Goal: Task Accomplishment & Management: Manage account settings

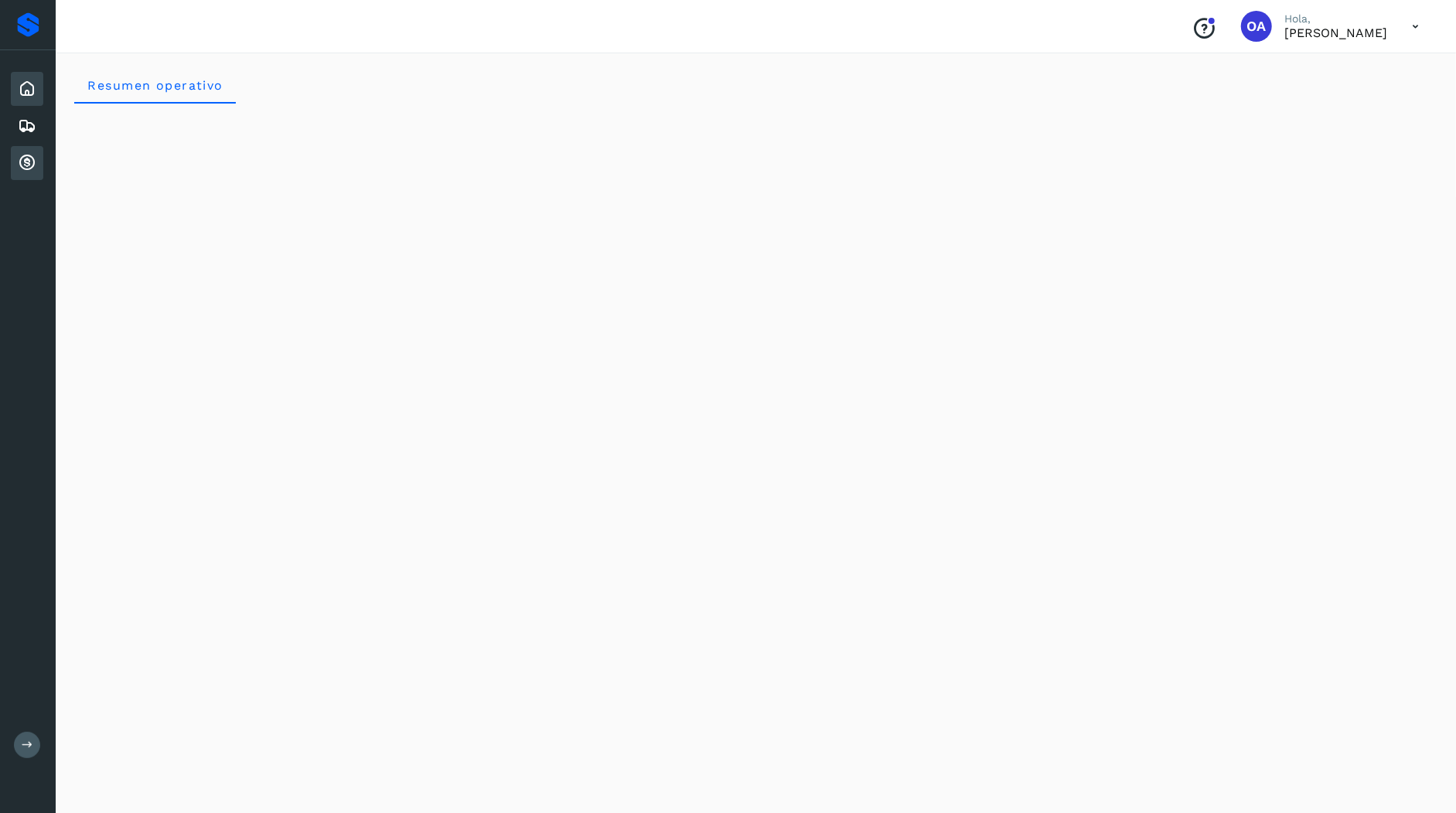
click at [25, 148] on div "Cuentas por cobrar" at bounding box center [27, 164] width 33 height 34
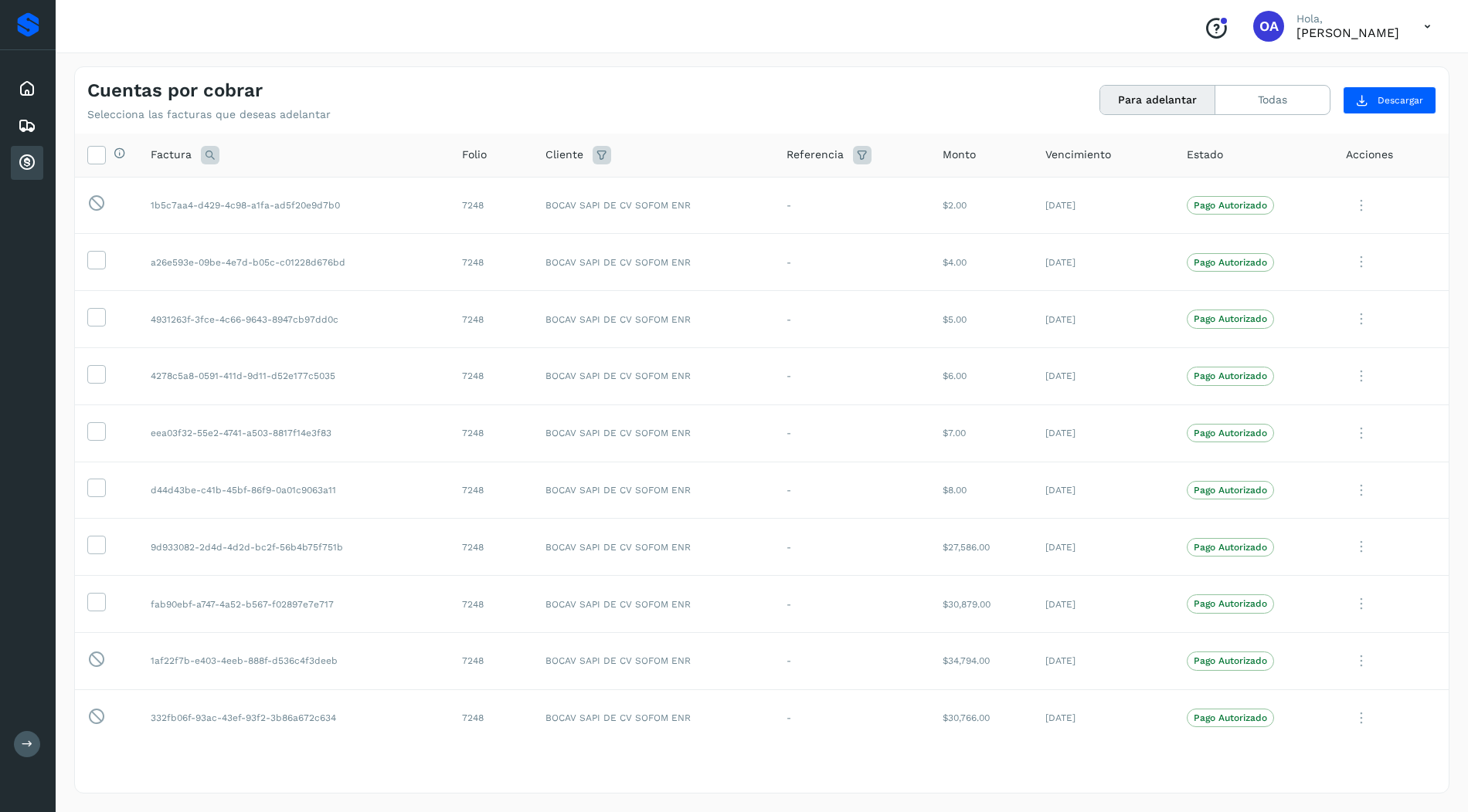
click at [1035, 25] on div "Conoce nuestros beneficios OA Hola, [PERSON_NAME]" at bounding box center [762, 26] width 1412 height 53
click at [977, 46] on div "Conoce nuestros beneficios OA Hola, [PERSON_NAME]" at bounding box center [762, 26] width 1412 height 53
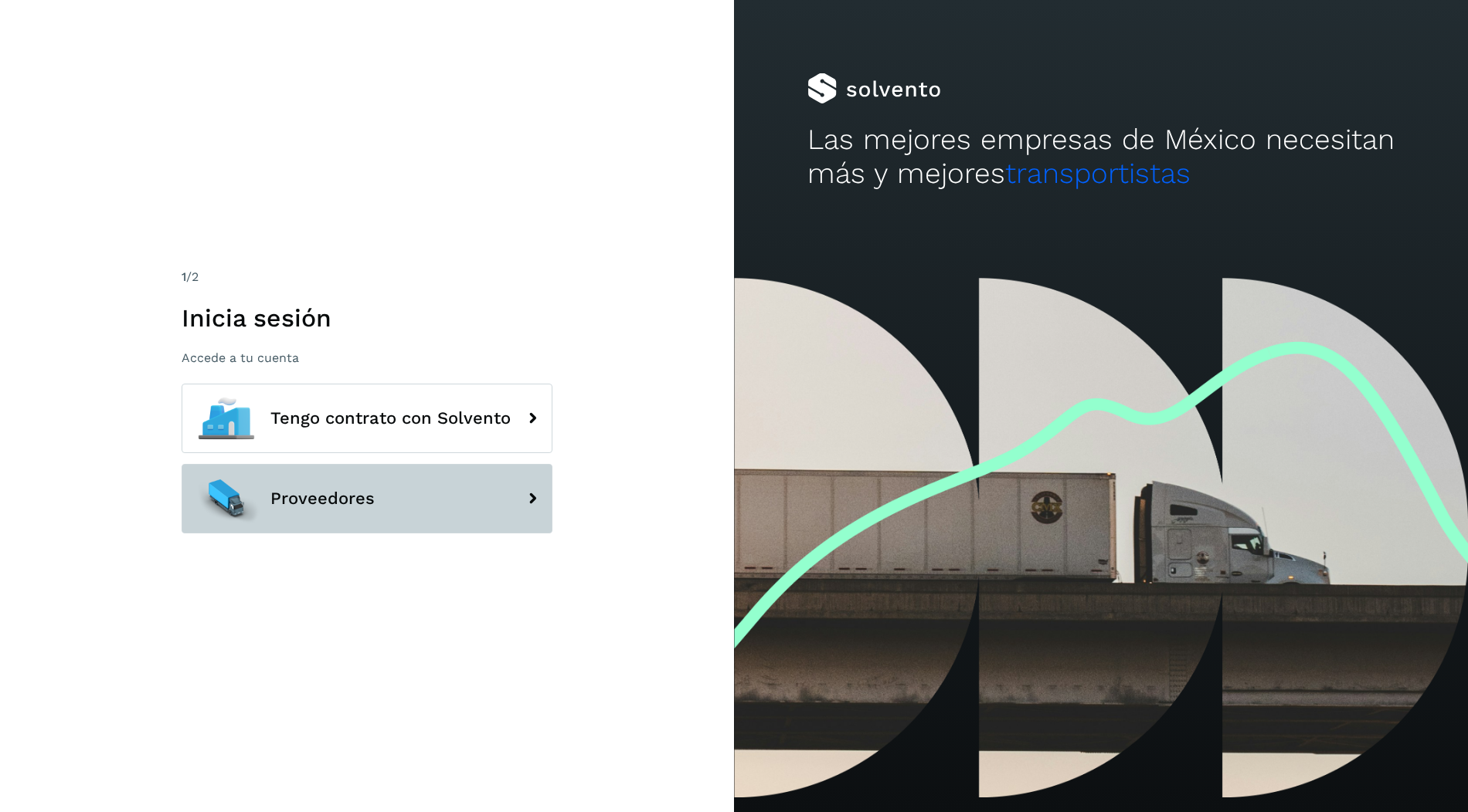
click at [377, 526] on button "Proveedores" at bounding box center [367, 498] width 371 height 69
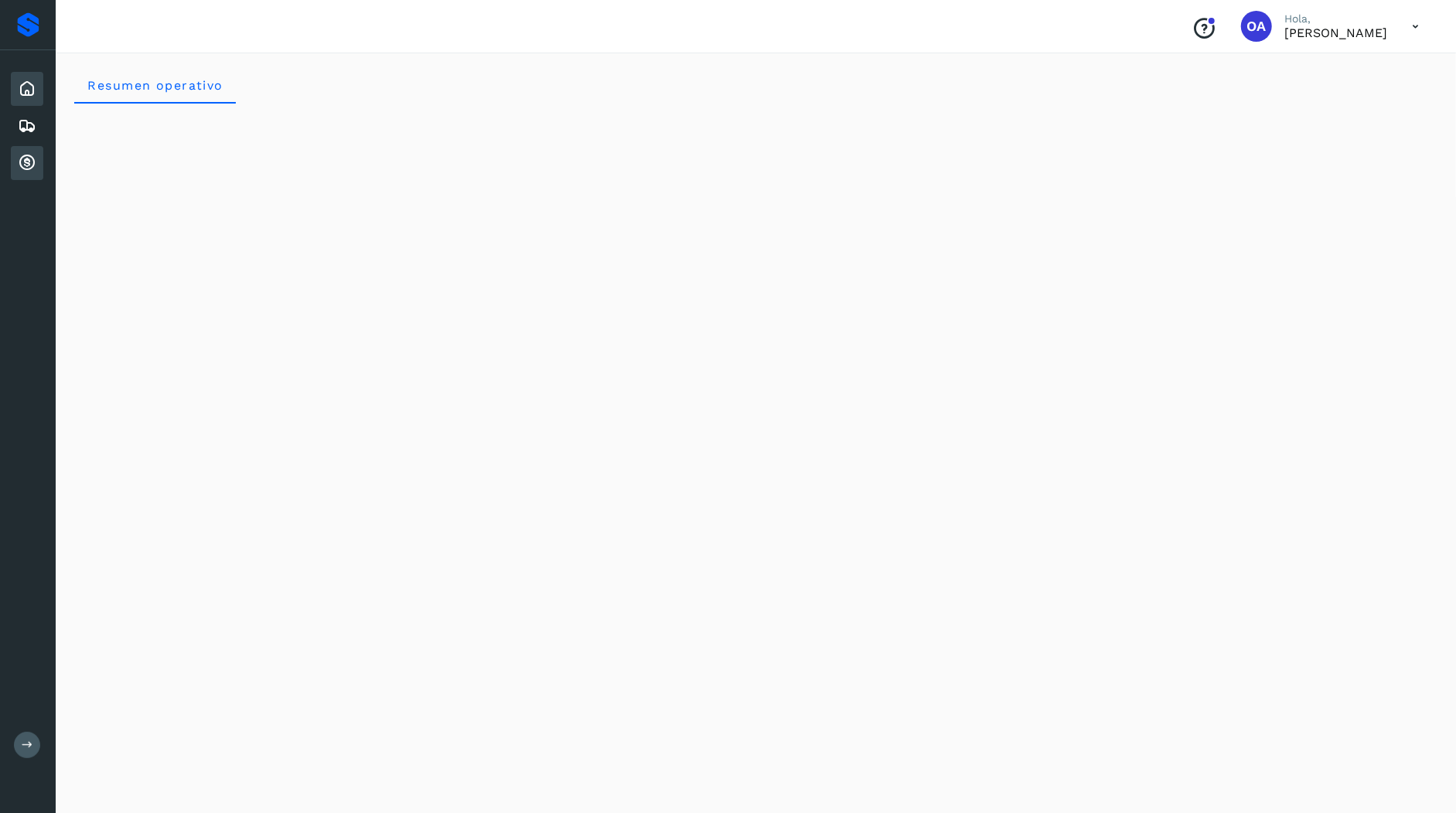
click at [21, 164] on icon at bounding box center [27, 163] width 19 height 19
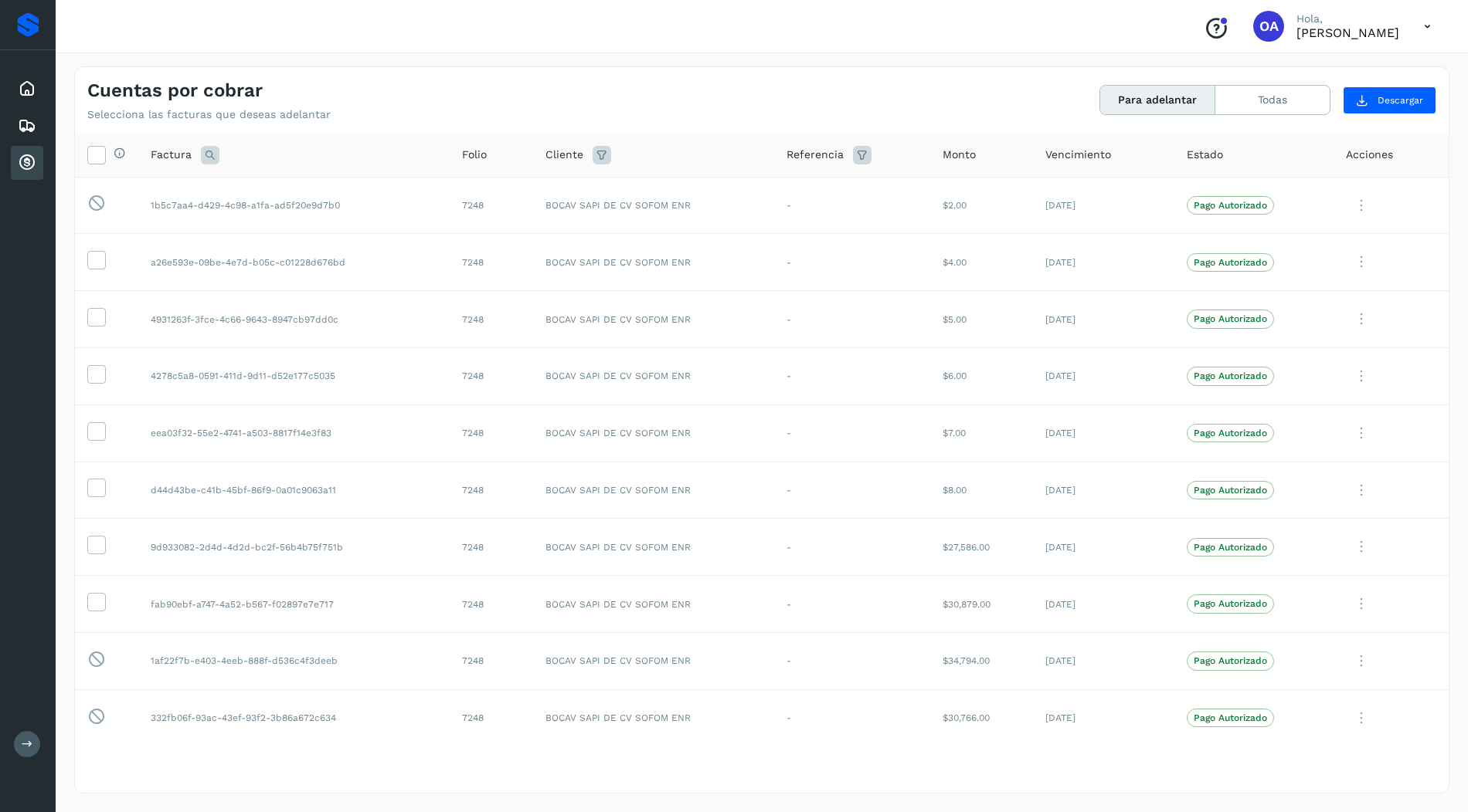
click at [722, 149] on div "Cliente" at bounding box center [653, 155] width 217 height 19
click at [997, 304] on td "$5.00" at bounding box center [982, 319] width 103 height 57
click at [1259, 89] on button "Todas" at bounding box center [1273, 100] width 114 height 29
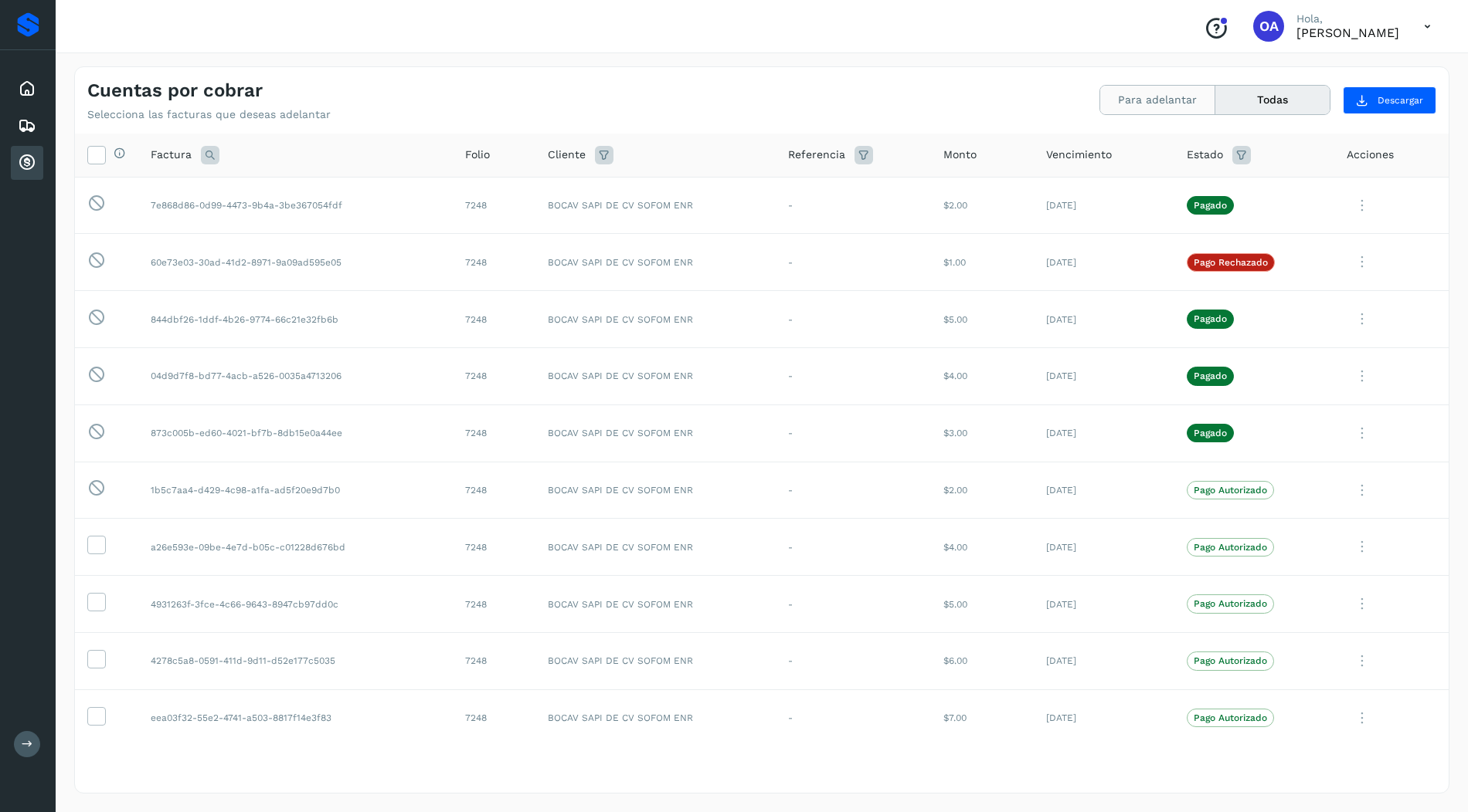
click at [1166, 89] on button "Para adelantar" at bounding box center [1157, 100] width 115 height 29
